Goal: Task Accomplishment & Management: Use online tool/utility

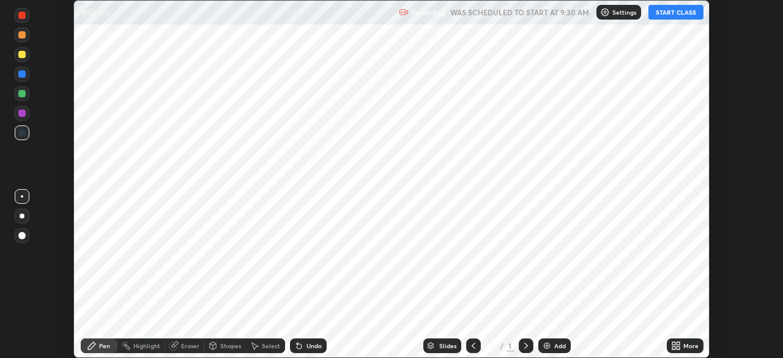
scroll to position [358, 783]
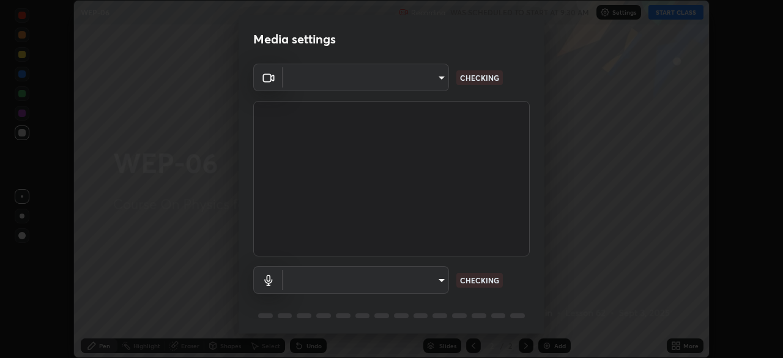
type input "49997c5035a380d1e4bfd67072f4403f37fcfd6159da511fce73e868ba03c42c"
click at [429, 279] on body "Erase all WEP-06 Recording WAS SCHEDULED TO START AT 9:30 AM Settings START CLA…" at bounding box center [391, 179] width 783 height 358
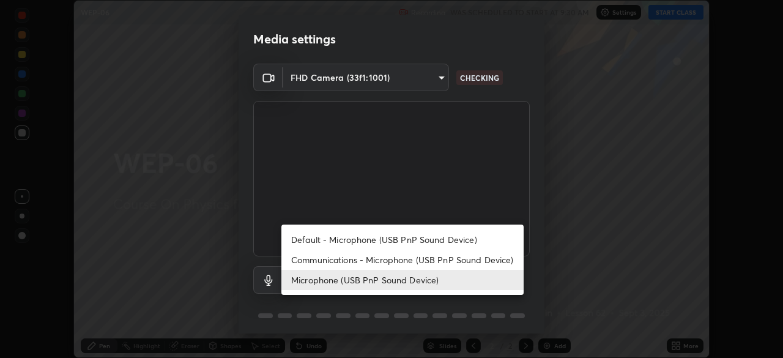
click at [421, 242] on li "Default - Microphone (USB PnP Sound Device)" at bounding box center [403, 240] width 242 height 20
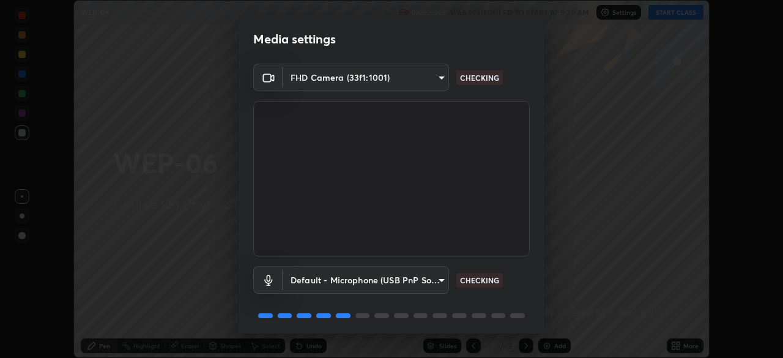
click at [403, 280] on body "Erase all WEP-06 Recording WAS SCHEDULED TO START AT 9:30 AM Settings START CLA…" at bounding box center [391, 179] width 783 height 358
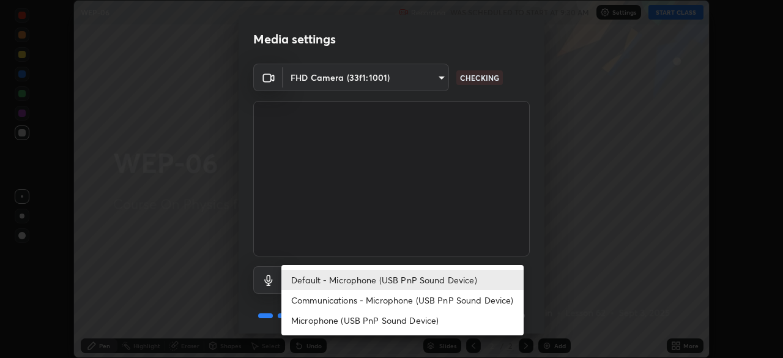
click at [412, 318] on li "Microphone (USB PnP Sound Device)" at bounding box center [403, 320] width 242 height 20
type input "b93cbfc37ea663615e2a2758e13d6489b429ad874a2ce90456402bbb4f5a5e7c"
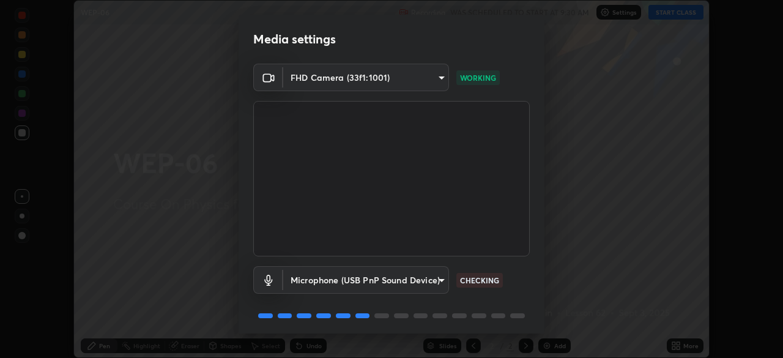
scroll to position [43, 0]
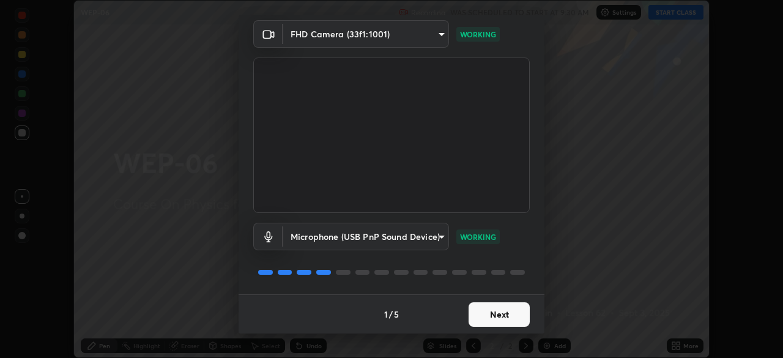
click at [501, 316] on button "Next" at bounding box center [499, 314] width 61 height 24
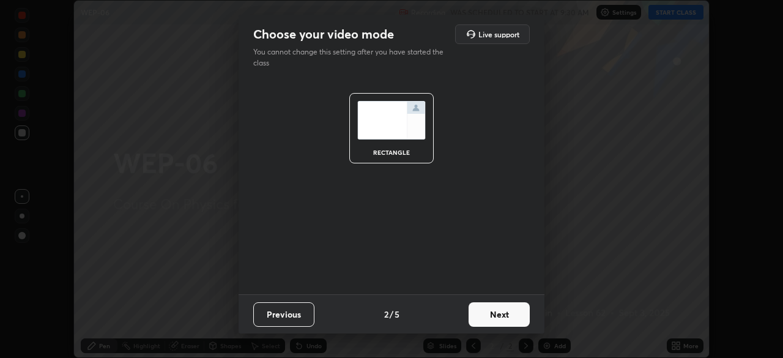
scroll to position [0, 0]
click at [501, 310] on button "Next" at bounding box center [499, 314] width 61 height 24
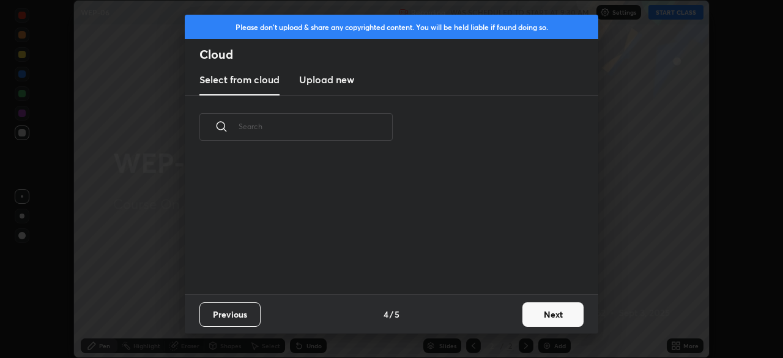
click at [510, 314] on div "Previous 4 / 5 Next" at bounding box center [392, 313] width 414 height 39
click at [515, 316] on div "Previous 4 / 5 Next" at bounding box center [392, 313] width 414 height 39
click at [534, 316] on button "Next" at bounding box center [553, 314] width 61 height 24
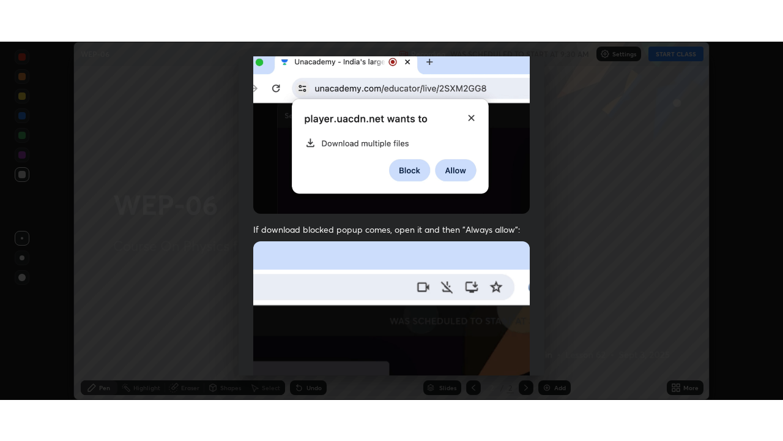
scroll to position [293, 0]
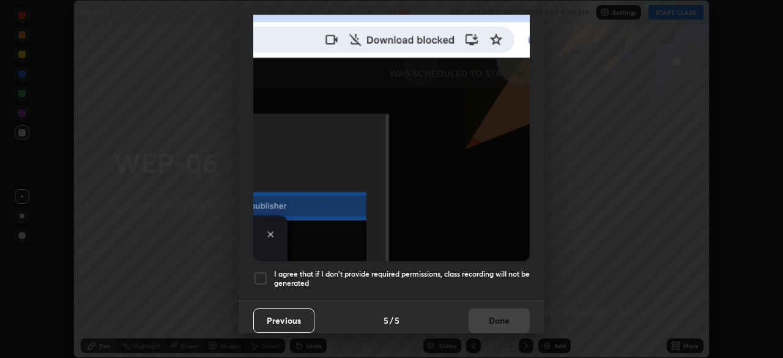
click at [259, 271] on div at bounding box center [260, 278] width 15 height 15
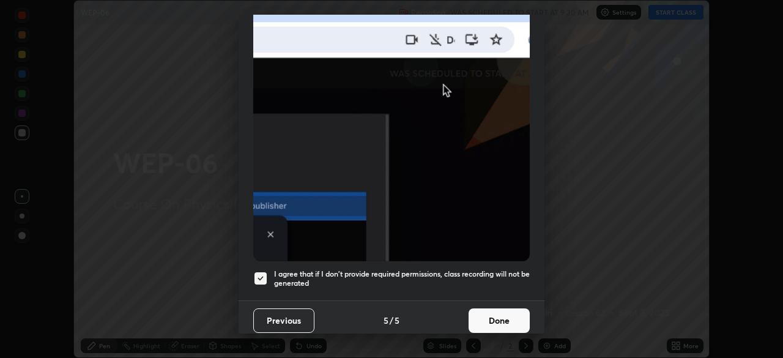
click at [496, 316] on button "Done" at bounding box center [499, 320] width 61 height 24
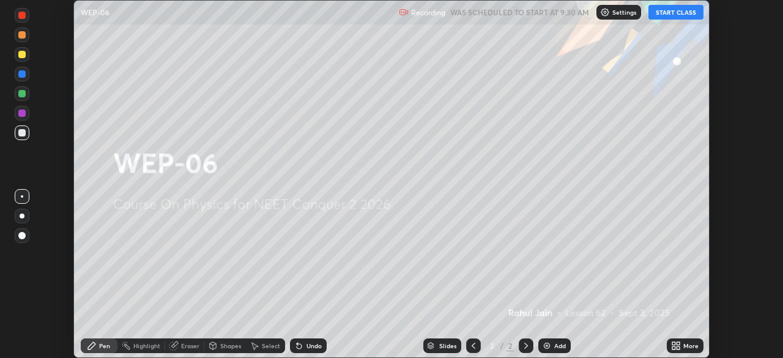
click at [684, 345] on div "More" at bounding box center [691, 346] width 15 height 6
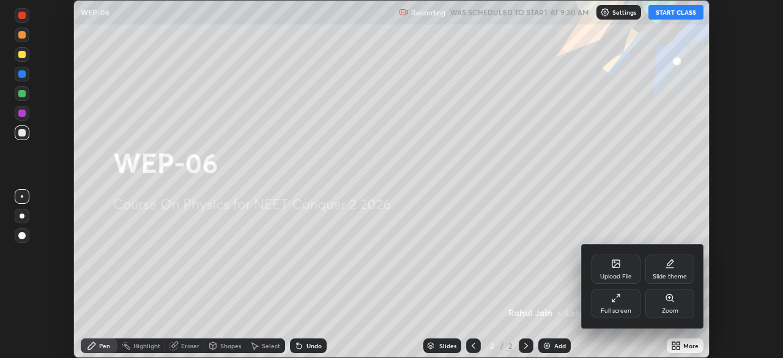
click at [622, 313] on div "Full screen" at bounding box center [616, 311] width 31 height 6
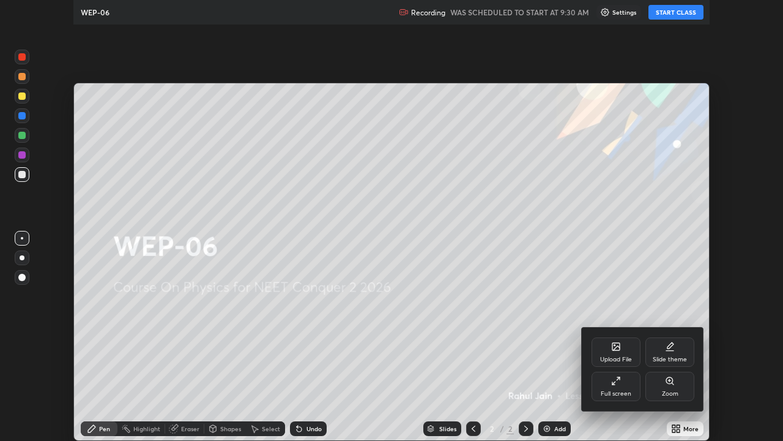
scroll to position [441, 783]
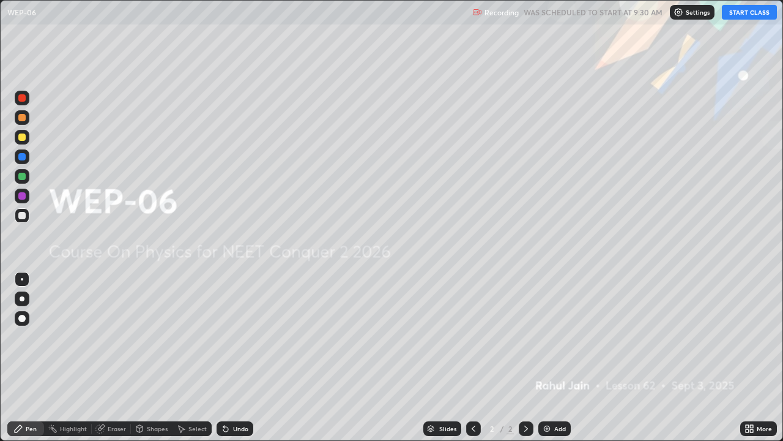
click at [752, 15] on button "START CLASS" at bounding box center [749, 12] width 55 height 15
click at [545, 357] on img at bounding box center [547, 429] width 10 height 10
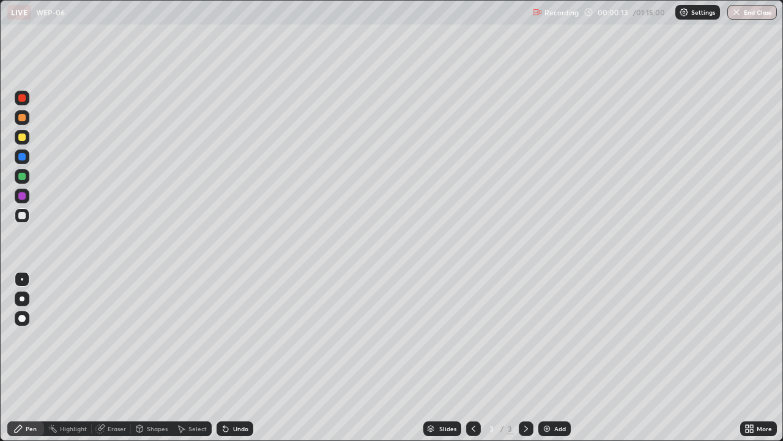
click at [752, 357] on icon at bounding box center [751, 430] width 3 height 3
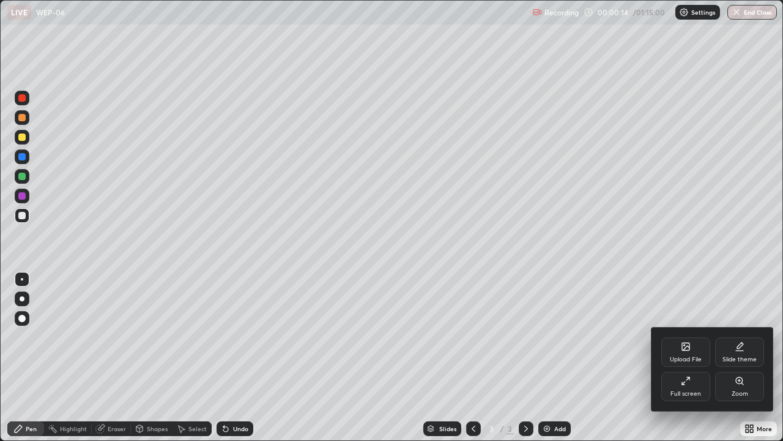
click at [690, 350] on icon at bounding box center [685, 346] width 7 height 7
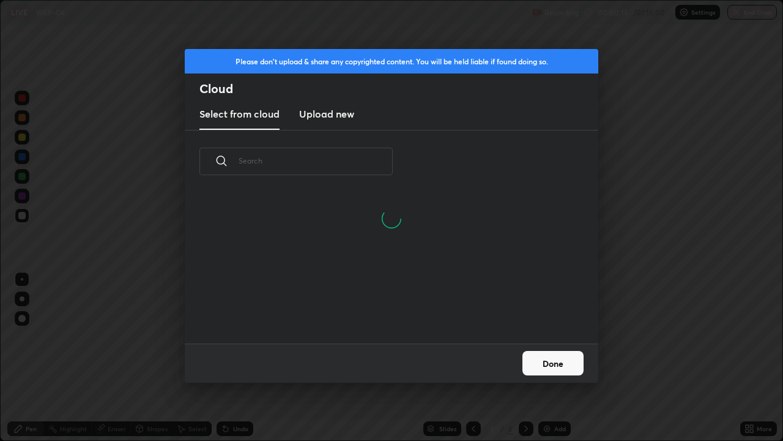
click at [361, 159] on input "text" at bounding box center [316, 161] width 154 height 52
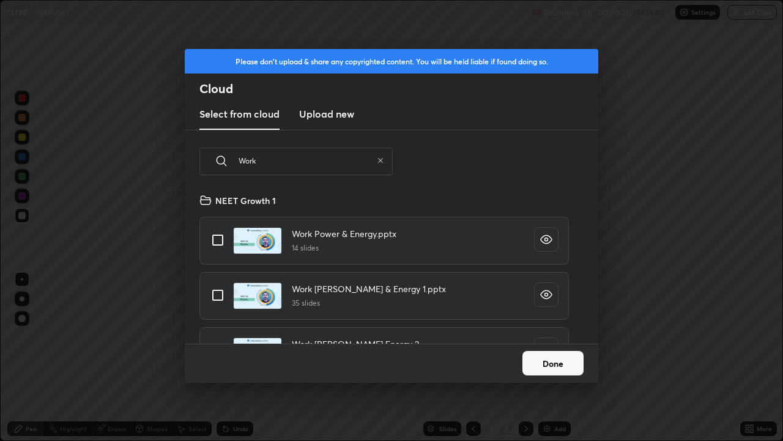
scroll to position [35, 0]
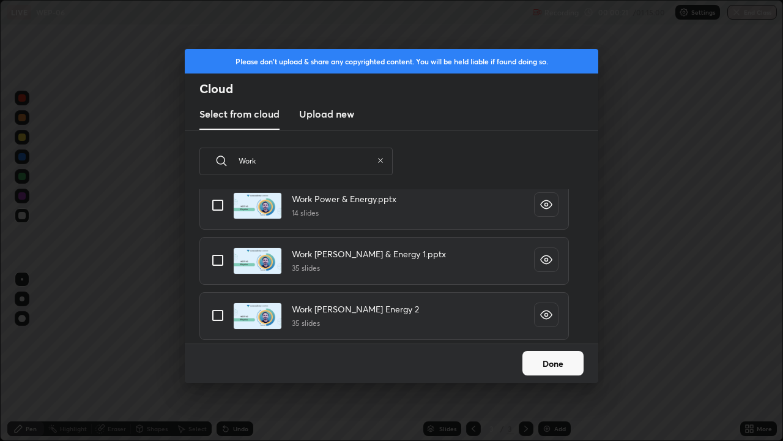
type input "Work"
click at [220, 312] on input "grid" at bounding box center [218, 315] width 26 height 26
checkbox input "true"
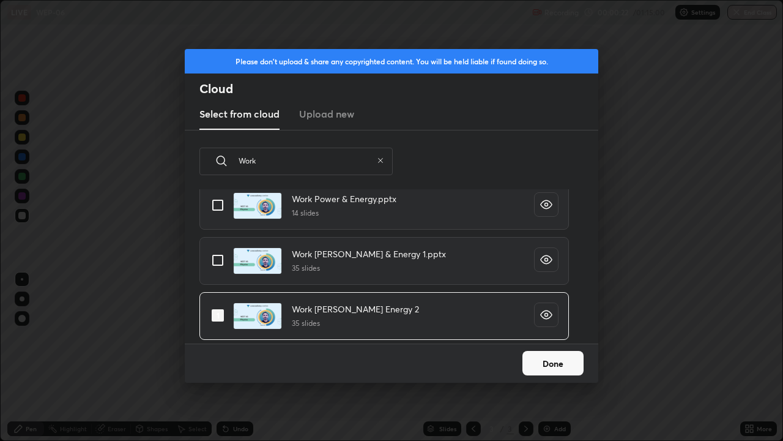
click at [547, 357] on button "Done" at bounding box center [553, 363] width 61 height 24
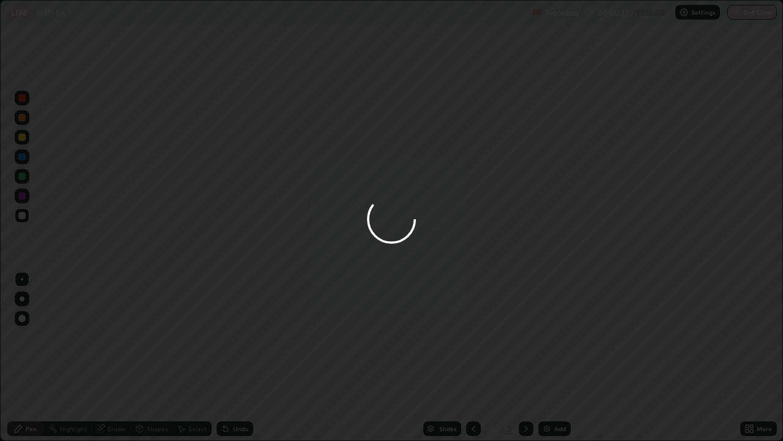
click at [444, 357] on div at bounding box center [391, 220] width 783 height 441
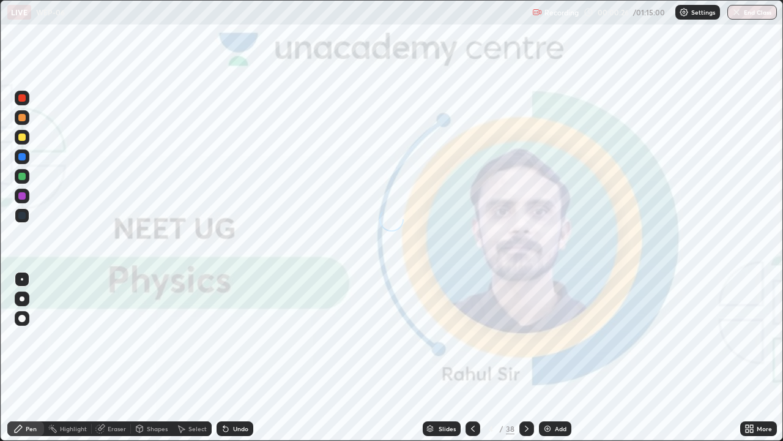
click at [439, 357] on div "Slides" at bounding box center [447, 428] width 17 height 6
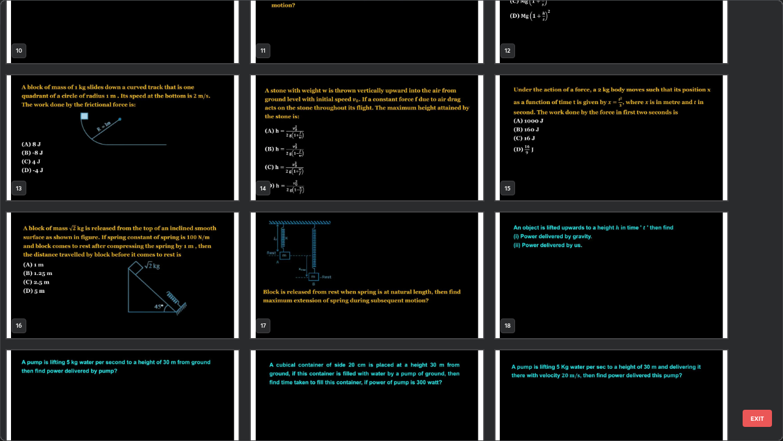
scroll to position [482, 0]
click at [435, 292] on img "grid" at bounding box center [367, 274] width 232 height 125
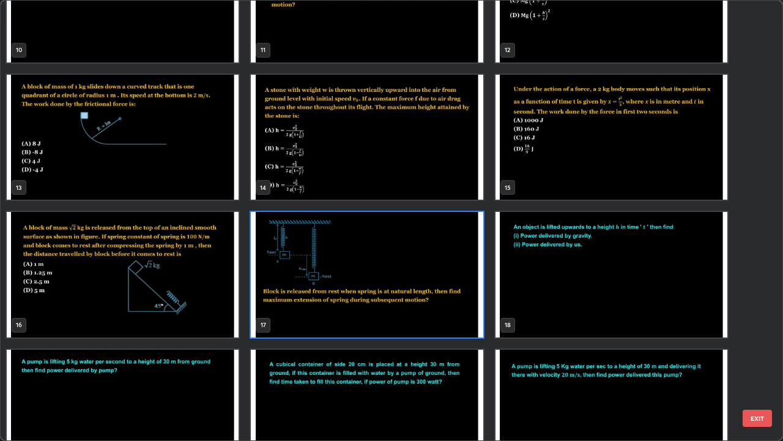
click at [431, 292] on img "grid" at bounding box center [367, 274] width 232 height 125
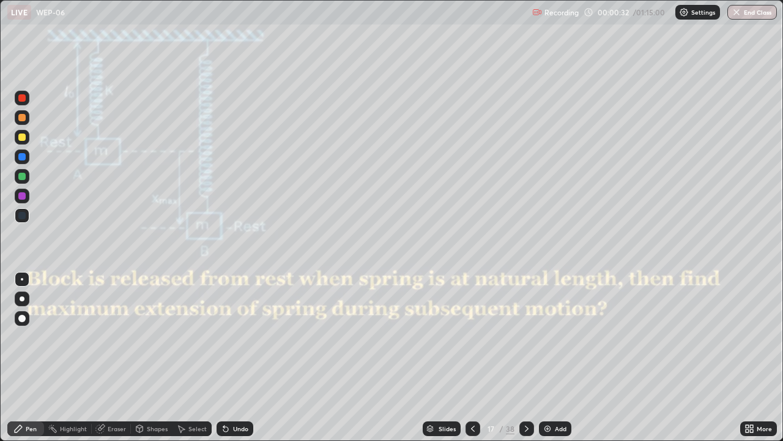
click at [451, 357] on div "Slides" at bounding box center [442, 428] width 38 height 15
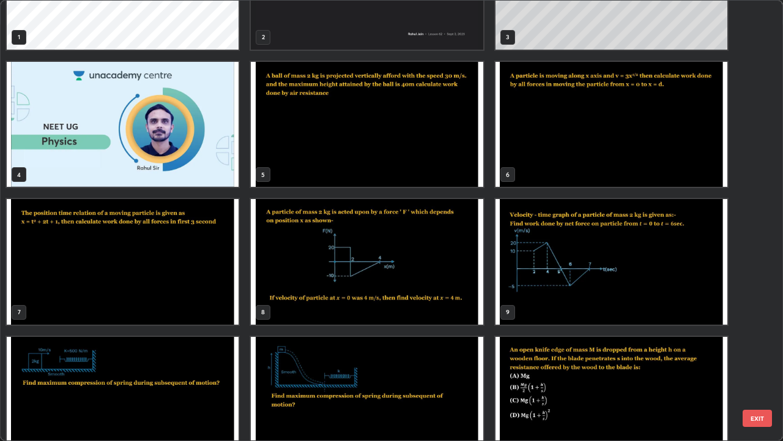
scroll to position [0, 0]
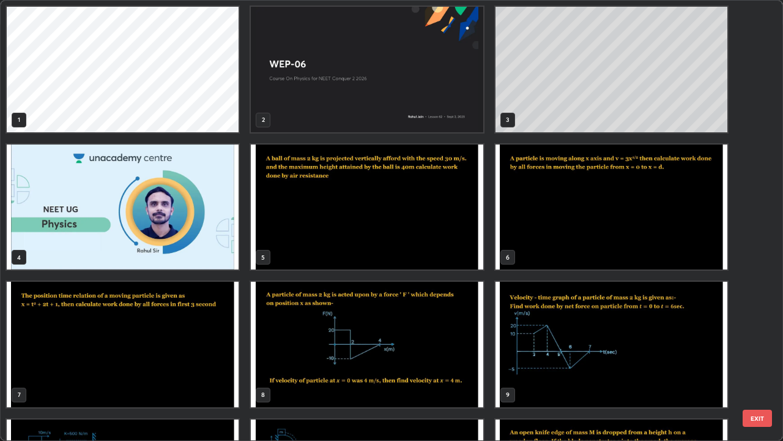
click at [460, 114] on img "grid" at bounding box center [367, 69] width 232 height 125
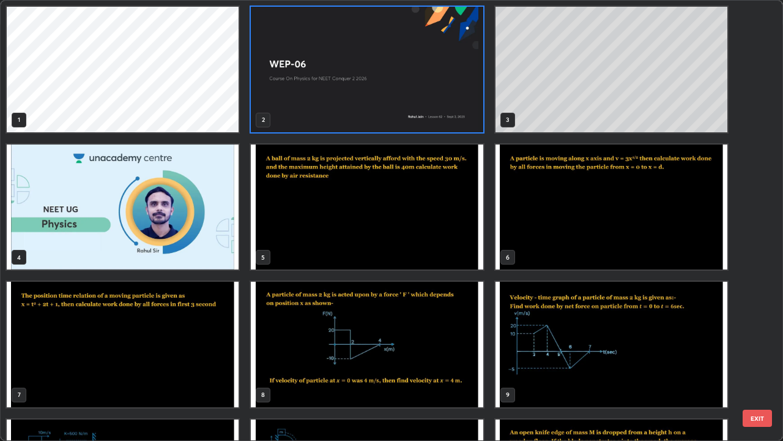
click at [458, 114] on img "grid" at bounding box center [367, 69] width 232 height 125
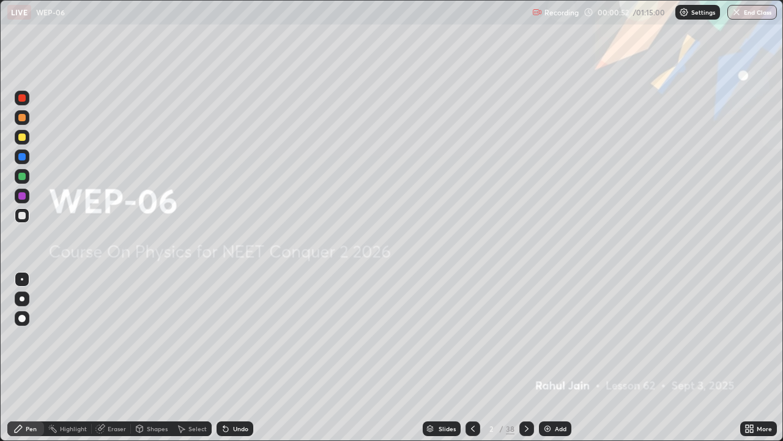
click at [547, 357] on img at bounding box center [548, 429] width 10 height 10
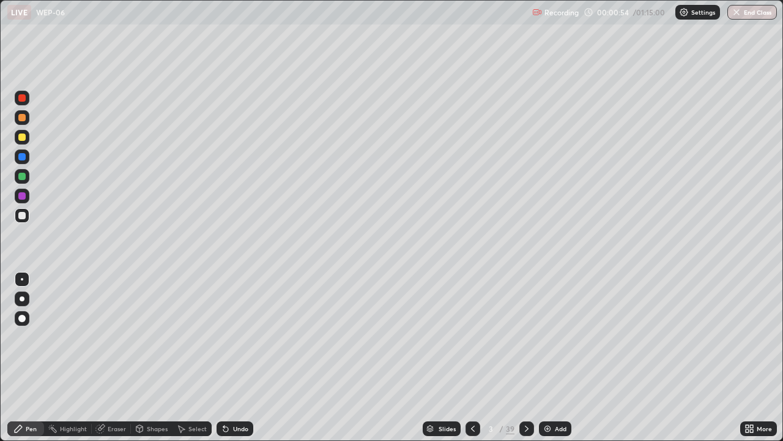
click at [22, 299] on div at bounding box center [22, 298] width 5 height 5
click at [23, 197] on div at bounding box center [21, 195] width 7 height 7
click at [22, 177] on div at bounding box center [21, 176] width 7 height 7
click at [22, 216] on div at bounding box center [21, 215] width 7 height 7
click at [23, 118] on div at bounding box center [21, 117] width 7 height 7
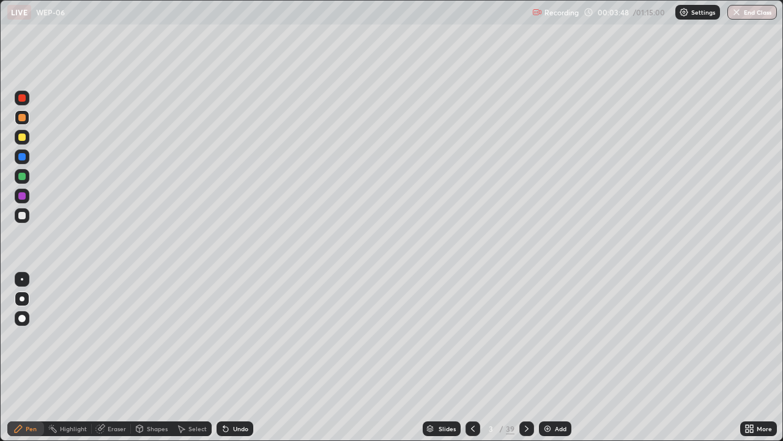
click at [25, 214] on div at bounding box center [21, 215] width 7 height 7
click at [562, 357] on div "Add" at bounding box center [555, 428] width 32 height 15
click at [22, 197] on div at bounding box center [21, 195] width 7 height 7
click at [23, 100] on div at bounding box center [21, 97] width 7 height 7
click at [21, 195] on div at bounding box center [21, 195] width 7 height 7
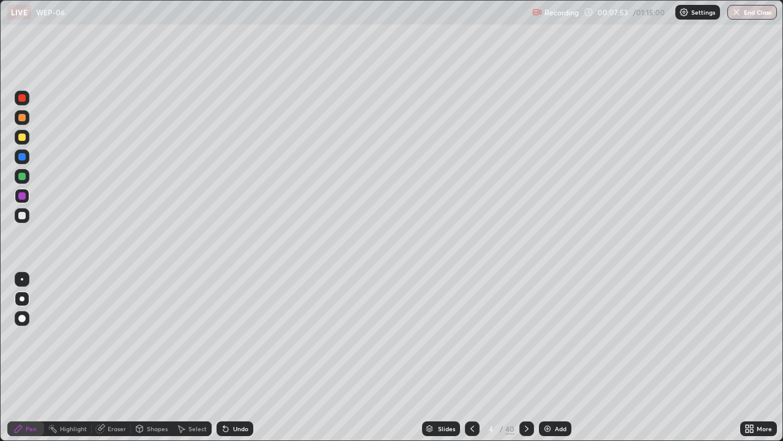
click at [237, 357] on div "Undo" at bounding box center [235, 428] width 37 height 15
click at [234, 357] on div "Undo" at bounding box center [235, 428] width 37 height 15
click at [550, 357] on img at bounding box center [548, 429] width 10 height 10
click at [22, 140] on div at bounding box center [21, 136] width 7 height 7
click at [474, 357] on icon at bounding box center [474, 429] width 10 height 10
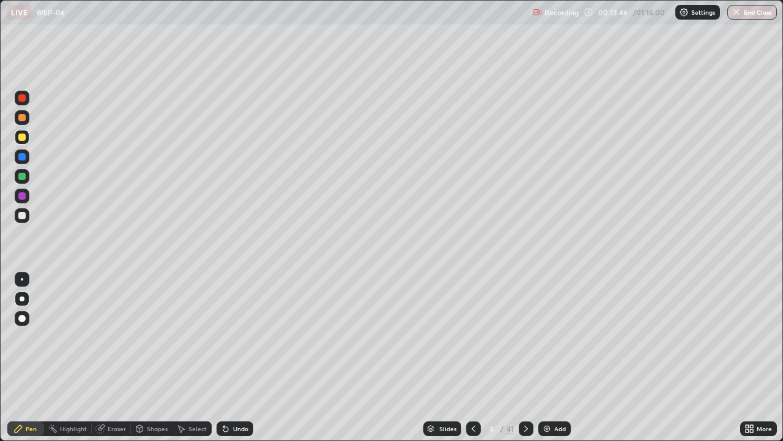
click at [524, 357] on icon at bounding box center [526, 429] width 10 height 10
click at [25, 217] on div at bounding box center [21, 215] width 7 height 7
click at [235, 357] on div "Undo" at bounding box center [240, 428] width 15 height 6
click at [237, 357] on div "Undo" at bounding box center [240, 428] width 15 height 6
click at [236, 357] on div "Undo" at bounding box center [235, 428] width 37 height 15
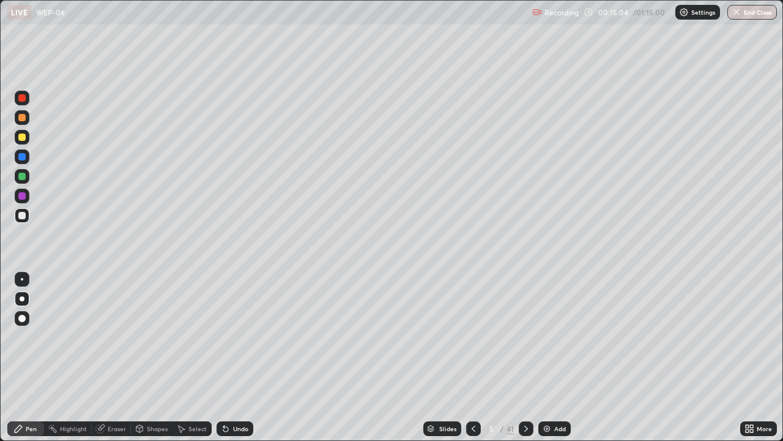
click at [234, 357] on div "Undo" at bounding box center [240, 428] width 15 height 6
click at [23, 201] on div at bounding box center [22, 196] width 15 height 15
click at [471, 357] on icon at bounding box center [474, 429] width 10 height 10
click at [523, 357] on icon at bounding box center [526, 429] width 10 height 10
click at [25, 95] on div at bounding box center [22, 98] width 15 height 15
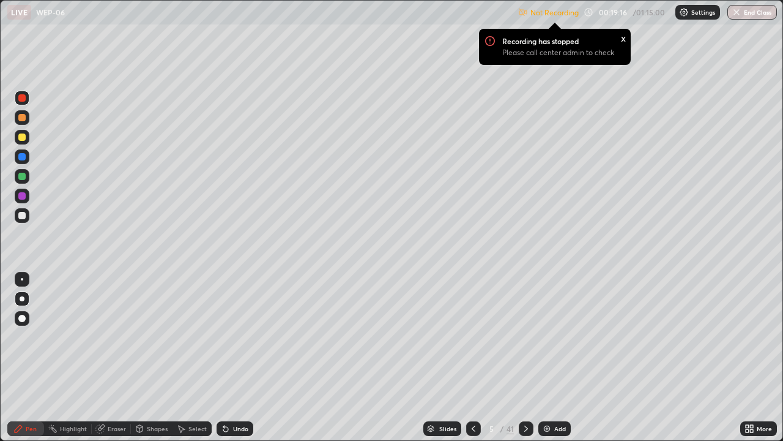
click at [685, 14] on img at bounding box center [684, 12] width 10 height 10
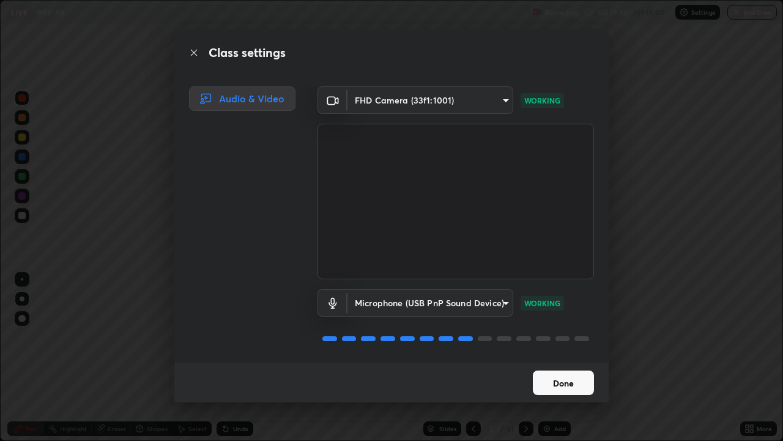
click at [559, 357] on button "Done" at bounding box center [563, 382] width 61 height 24
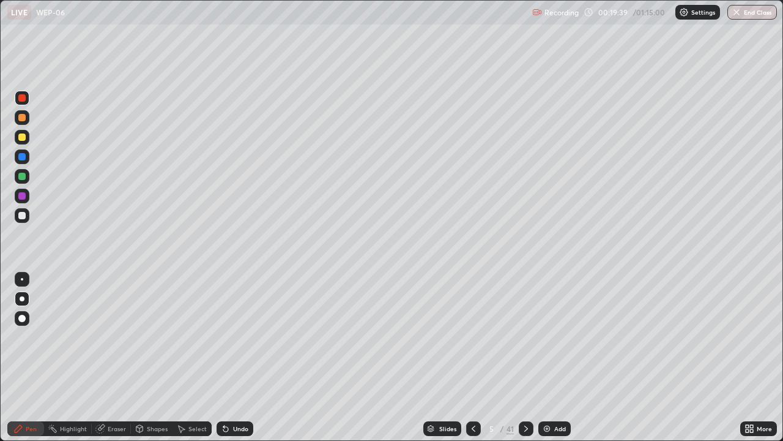
click at [553, 357] on div "Add" at bounding box center [555, 428] width 32 height 15
click at [23, 214] on div at bounding box center [21, 215] width 7 height 7
click at [234, 357] on div "Undo" at bounding box center [240, 428] width 15 height 6
click at [237, 357] on div "Undo" at bounding box center [240, 428] width 15 height 6
click at [471, 357] on icon at bounding box center [473, 429] width 10 height 10
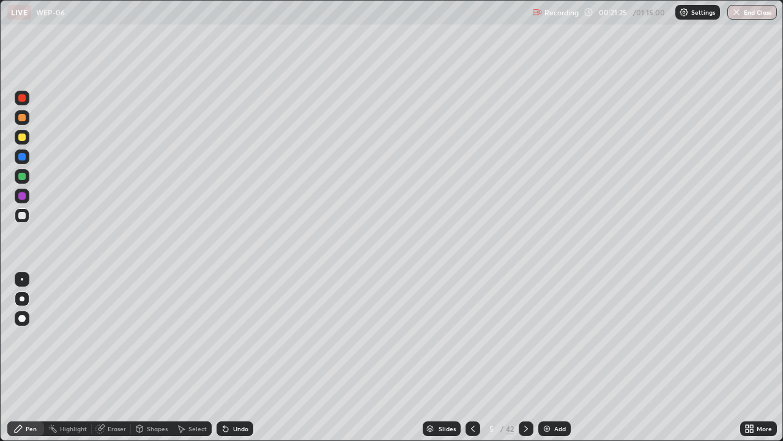
click at [525, 357] on icon at bounding box center [526, 429] width 10 height 10
click at [235, 357] on div "Undo" at bounding box center [240, 428] width 15 height 6
click at [545, 357] on img at bounding box center [547, 429] width 10 height 10
click at [20, 199] on div at bounding box center [21, 195] width 7 height 7
click at [557, 357] on div "Add" at bounding box center [561, 428] width 12 height 6
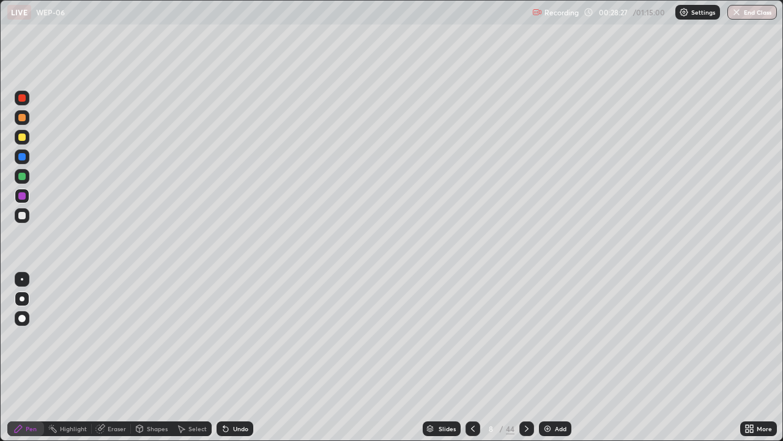
click at [22, 177] on div at bounding box center [21, 176] width 7 height 7
click at [21, 159] on div at bounding box center [21, 156] width 7 height 7
click at [23, 213] on div at bounding box center [21, 215] width 7 height 7
click at [543, 357] on img at bounding box center [548, 429] width 10 height 10
click at [547, 357] on img at bounding box center [548, 429] width 10 height 10
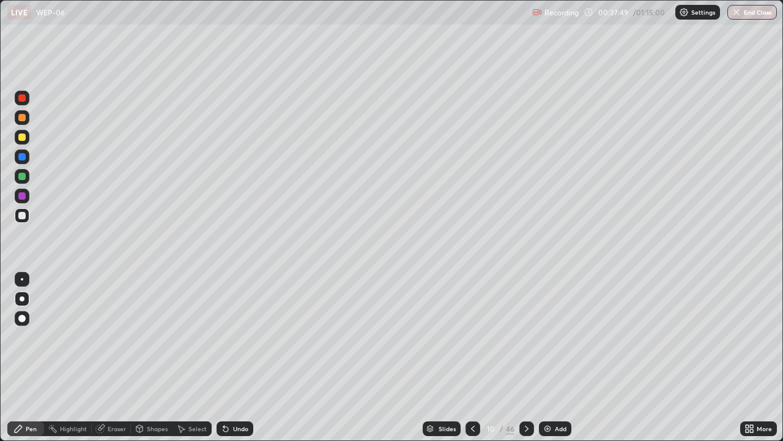
click at [24, 199] on div at bounding box center [22, 196] width 15 height 15
click at [22, 178] on div at bounding box center [21, 176] width 7 height 7
click at [23, 217] on div at bounding box center [21, 215] width 7 height 7
click at [242, 357] on div "Undo" at bounding box center [235, 428] width 37 height 15
click at [237, 357] on div "Undo" at bounding box center [240, 428] width 15 height 6
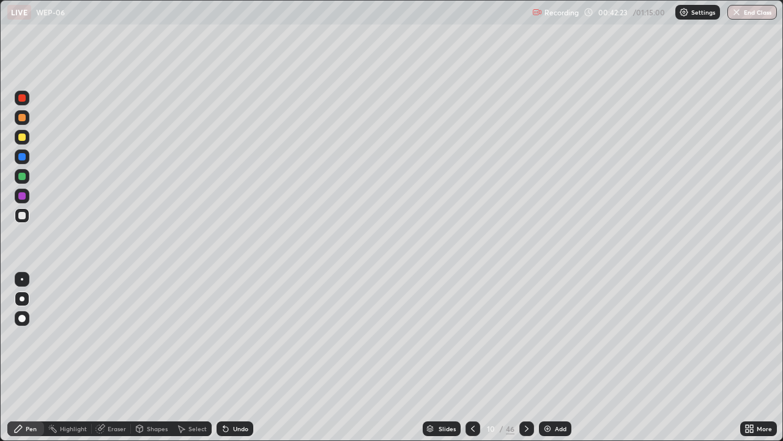
click at [235, 357] on div "Undo" at bounding box center [240, 428] width 15 height 6
click at [21, 176] on div at bounding box center [21, 176] width 7 height 7
click at [20, 155] on div at bounding box center [21, 156] width 7 height 7
click at [552, 357] on div "Add" at bounding box center [555, 428] width 32 height 15
click at [473, 357] on icon at bounding box center [473, 428] width 4 height 6
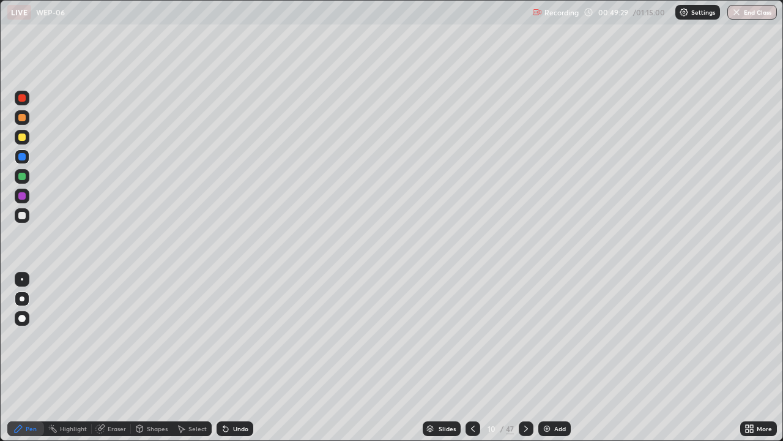
click at [19, 357] on div at bounding box center [22, 342] width 20 height 147
click at [74, 357] on div "Highlight" at bounding box center [73, 428] width 27 height 6
click at [26, 357] on div "Pen" at bounding box center [31, 428] width 11 height 6
click at [22, 99] on div at bounding box center [21, 97] width 7 height 7
click at [519, 357] on div at bounding box center [526, 428] width 15 height 15
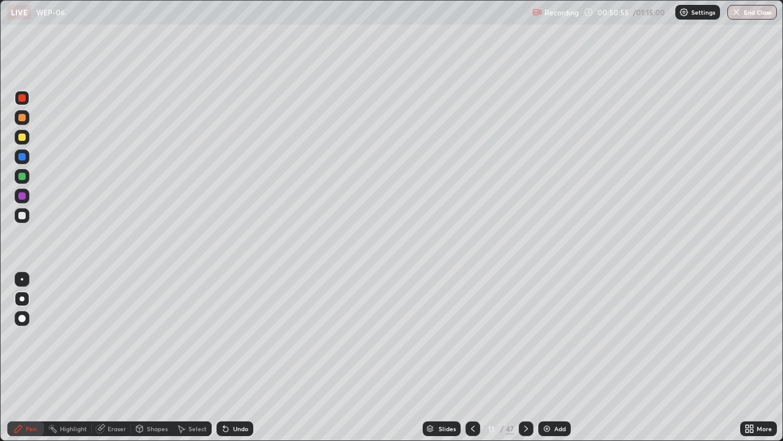
click at [21, 218] on div at bounding box center [21, 215] width 7 height 7
click at [547, 357] on img at bounding box center [547, 429] width 10 height 10
click at [23, 199] on div at bounding box center [21, 195] width 7 height 7
click at [21, 157] on div at bounding box center [21, 156] width 7 height 7
click at [24, 101] on div at bounding box center [21, 97] width 7 height 7
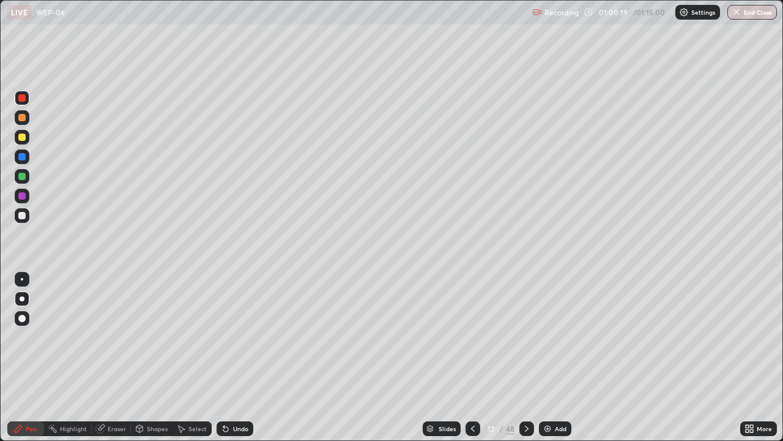
click at [545, 357] on img at bounding box center [548, 429] width 10 height 10
click at [21, 200] on div at bounding box center [22, 196] width 15 height 15
click at [23, 118] on div at bounding box center [21, 117] width 7 height 7
click at [555, 357] on div "Add" at bounding box center [561, 428] width 12 height 6
click at [23, 198] on div at bounding box center [21, 195] width 7 height 7
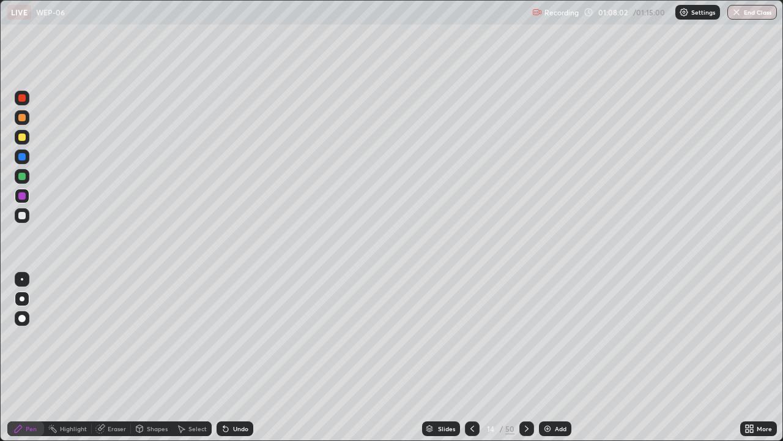
click at [22, 177] on div at bounding box center [21, 176] width 7 height 7
click at [237, 357] on div "Undo" at bounding box center [240, 428] width 15 height 6
click at [238, 357] on div "Undo" at bounding box center [240, 428] width 15 height 6
click at [750, 14] on button "End Class" at bounding box center [753, 12] width 48 height 15
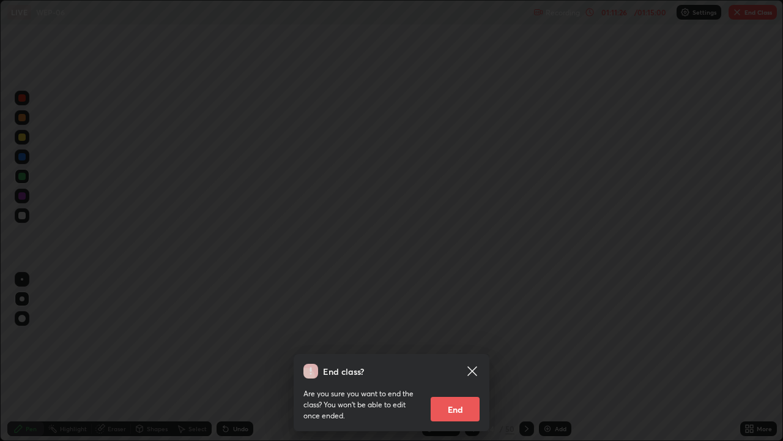
click at [462, 357] on button "End" at bounding box center [455, 409] width 49 height 24
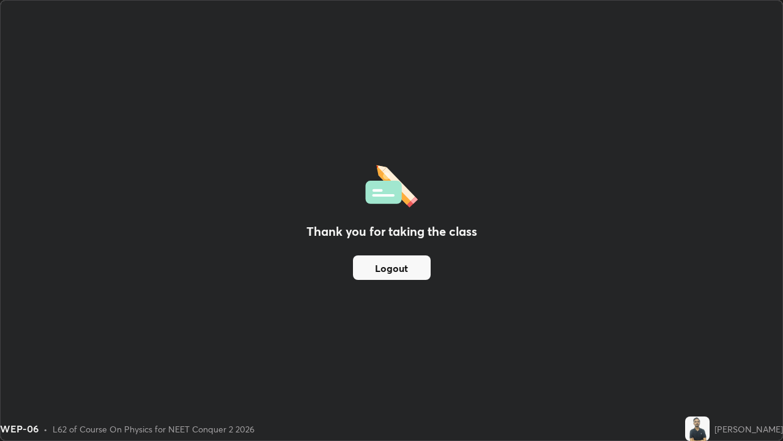
click at [395, 271] on button "Logout" at bounding box center [392, 267] width 78 height 24
